Goal: Transaction & Acquisition: Purchase product/service

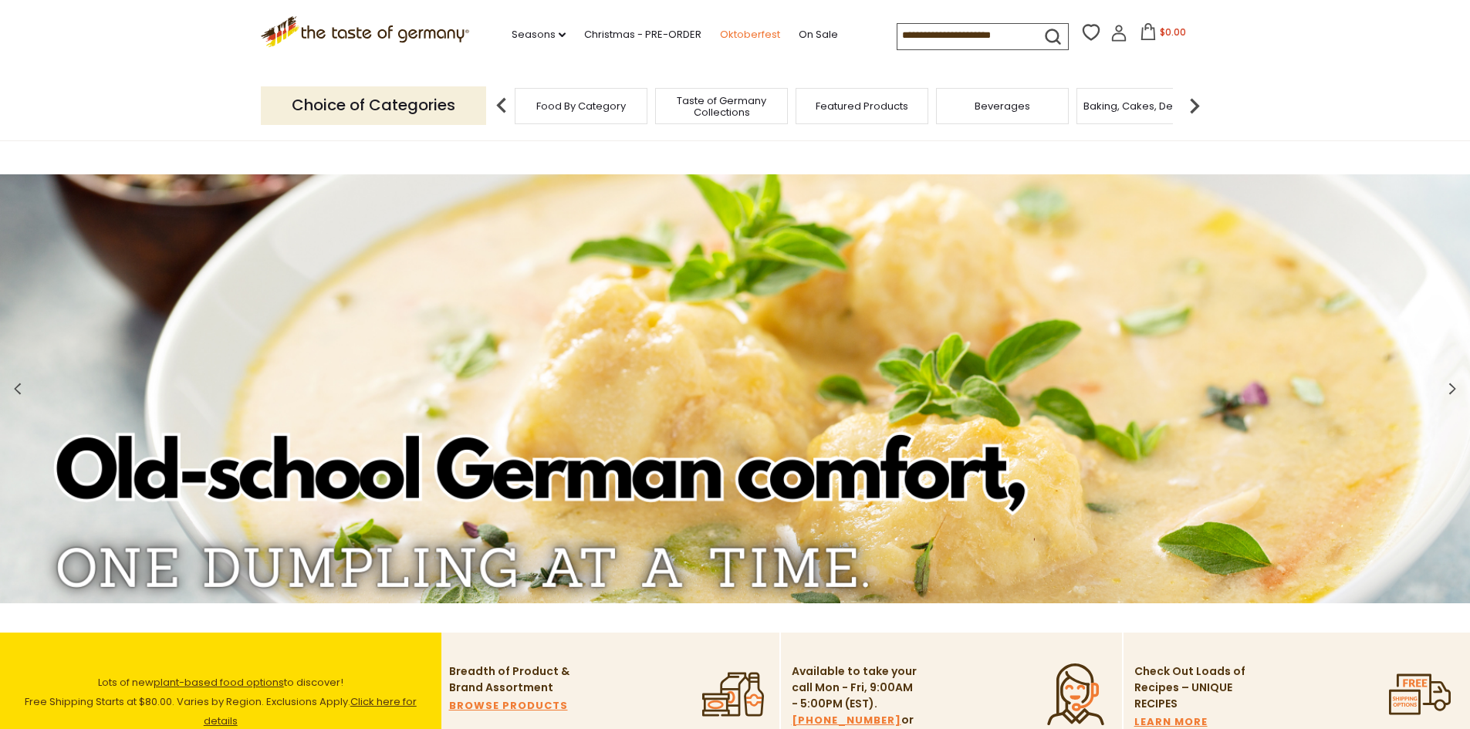
click at [746, 31] on link "Oktoberfest" at bounding box center [750, 34] width 60 height 17
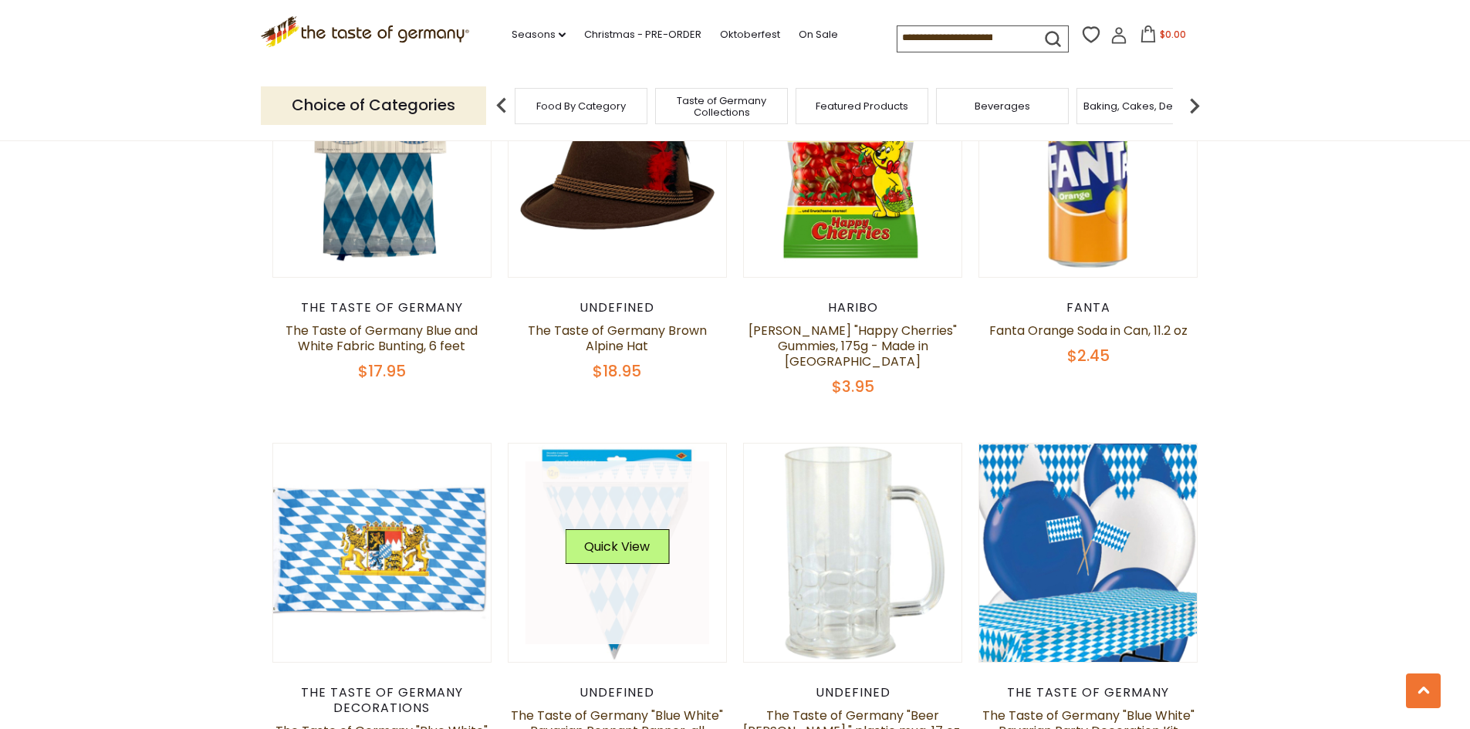
scroll to position [2238, 0]
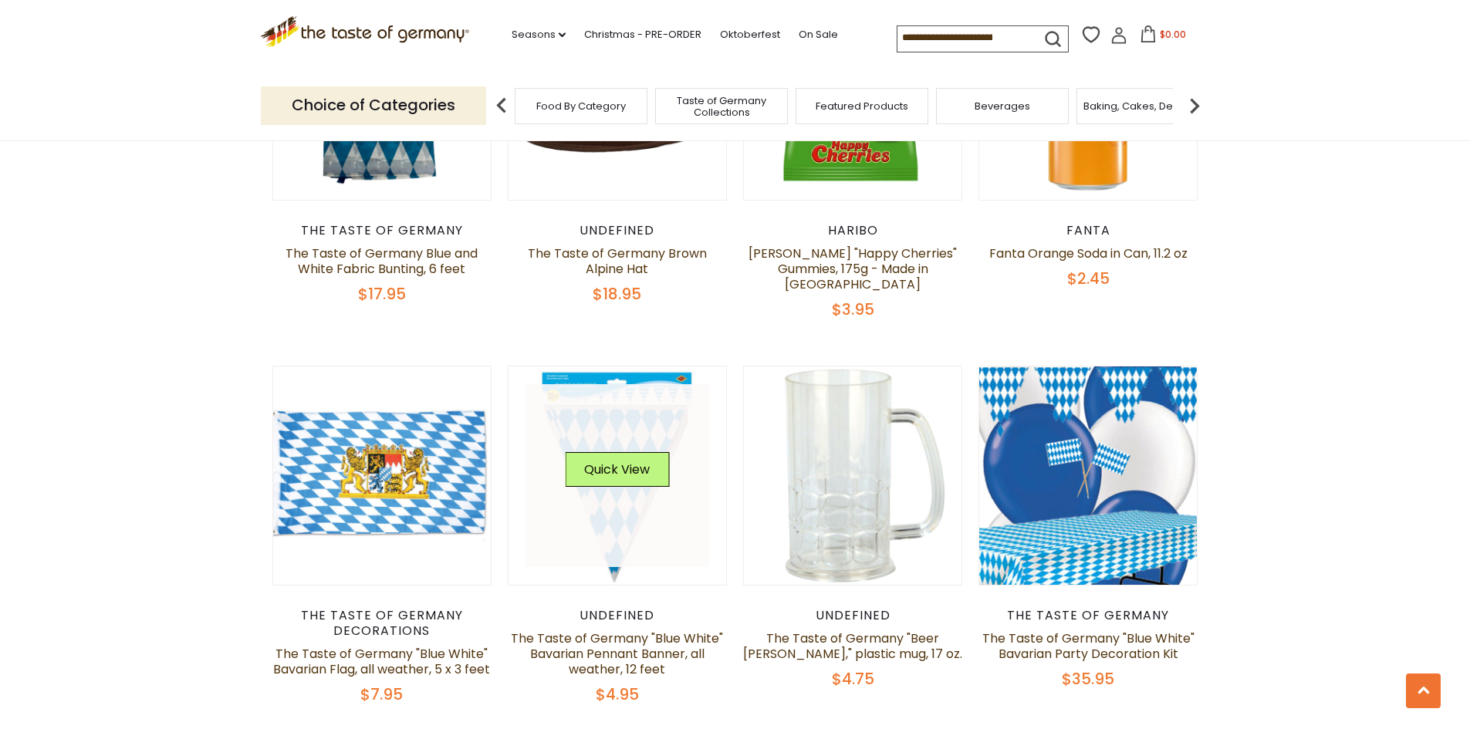
click at [619, 464] on div "Quick View" at bounding box center [617, 475] width 104 height 46
click at [624, 452] on button "Quick View" at bounding box center [617, 469] width 104 height 35
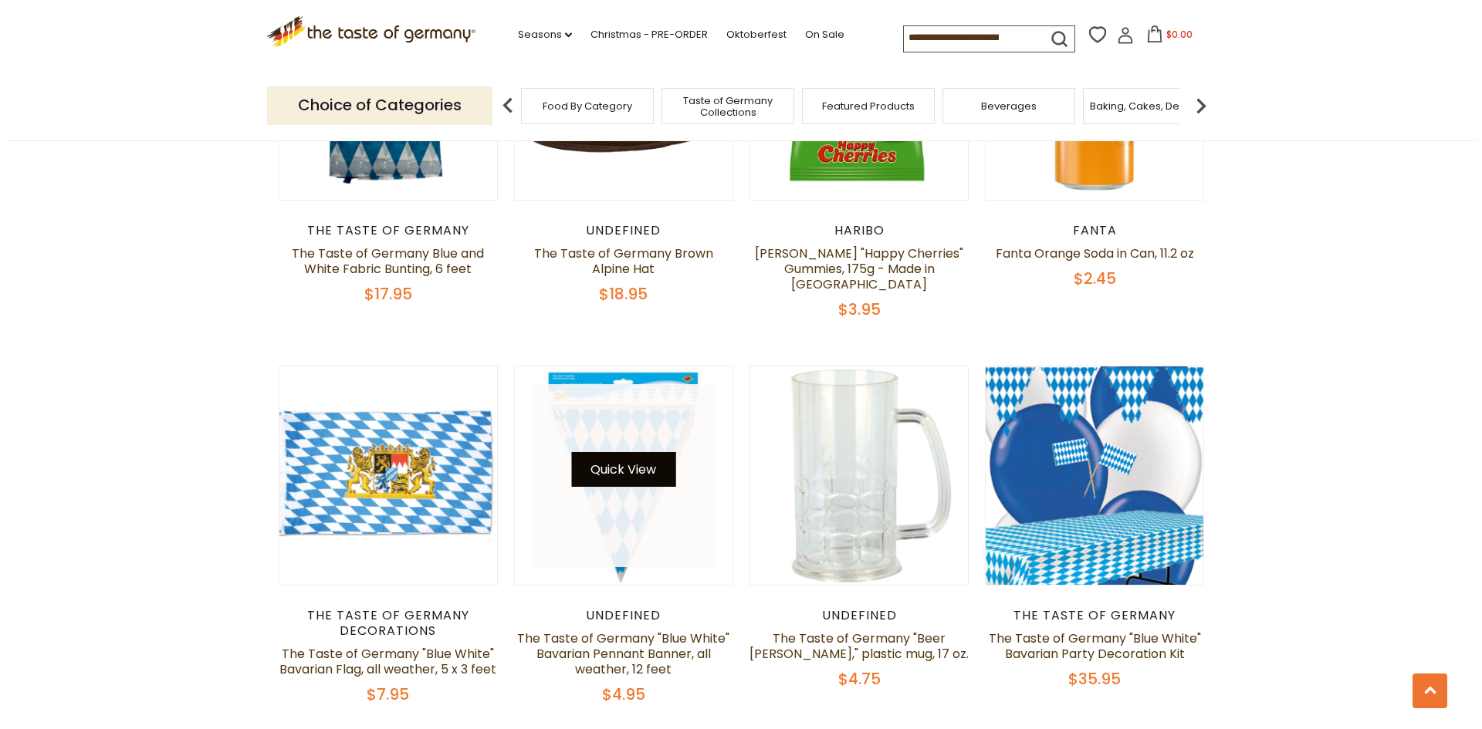
scroll to position [2241, 0]
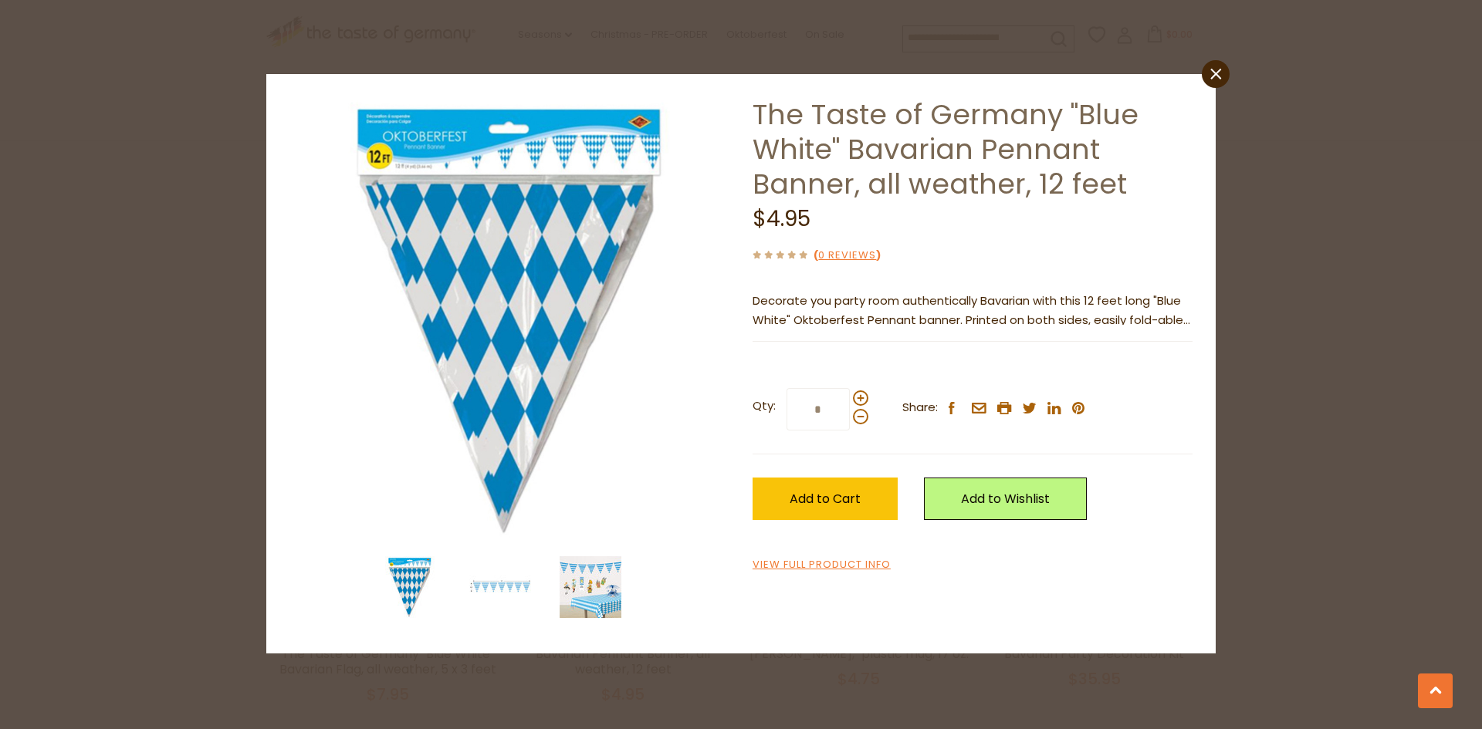
click at [592, 589] on img at bounding box center [591, 587] width 62 height 62
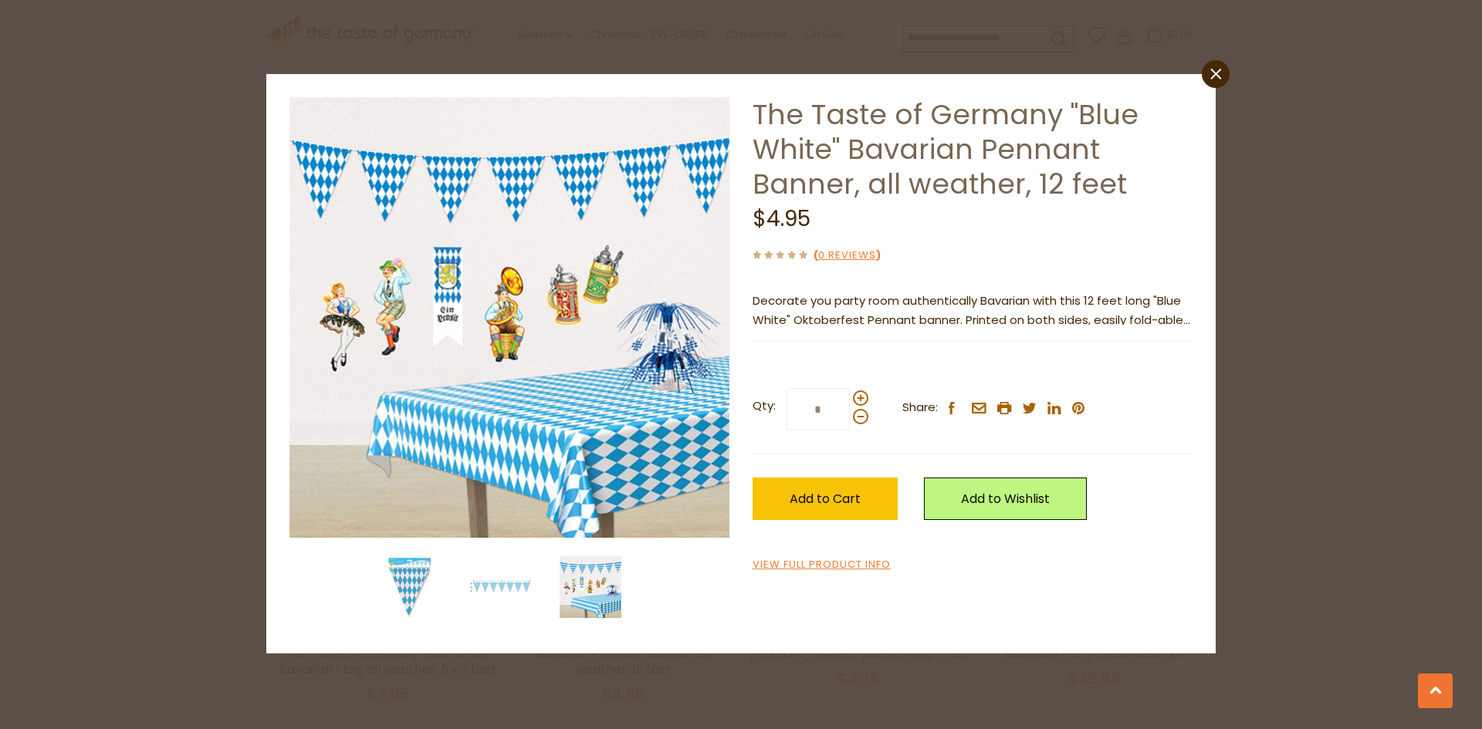
click at [1212, 69] on icon "close" at bounding box center [1216, 75] width 12 height 12
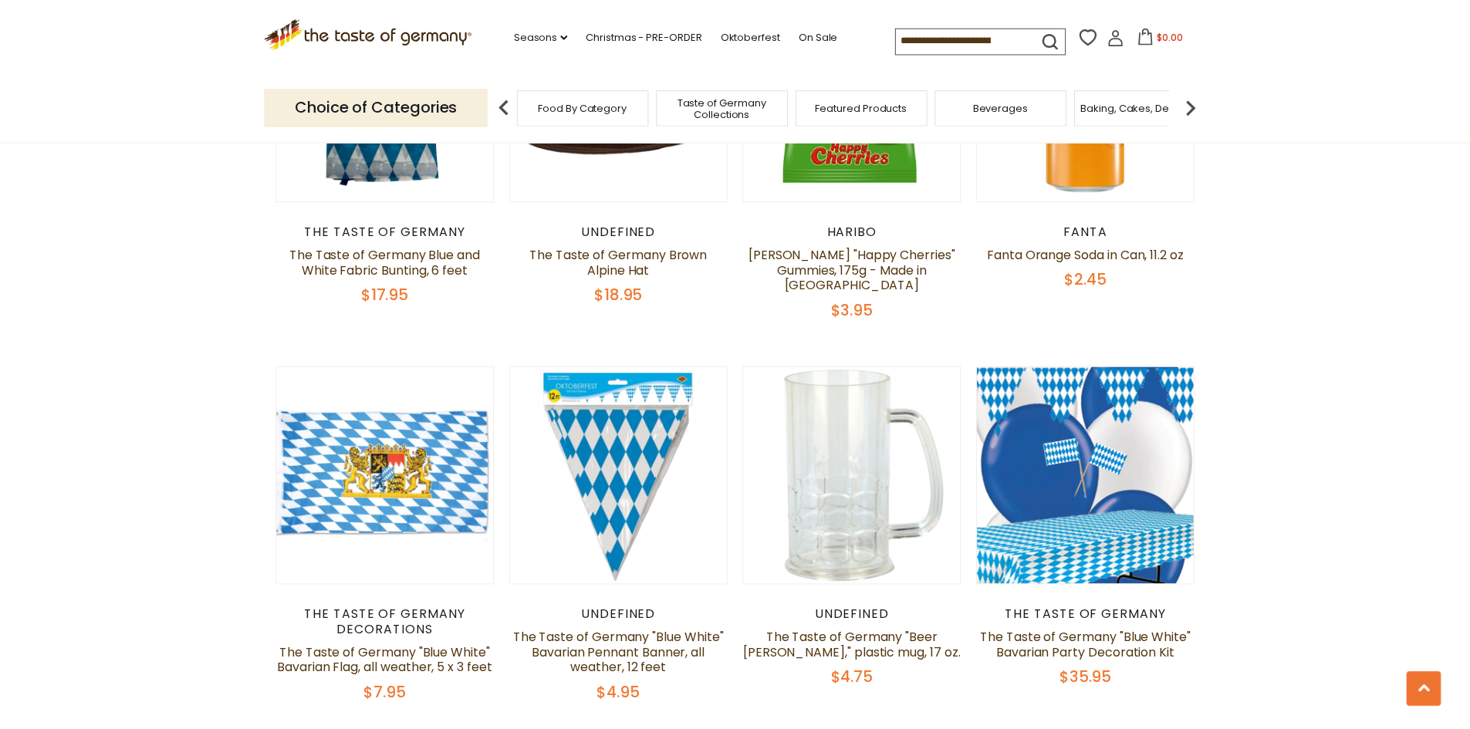
scroll to position [2238, 0]
